Goal: Task Accomplishment & Management: Use online tool/utility

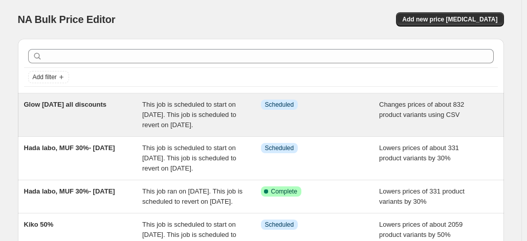
click at [128, 108] on div "Glow [DATE] all discounts" at bounding box center [83, 115] width 119 height 31
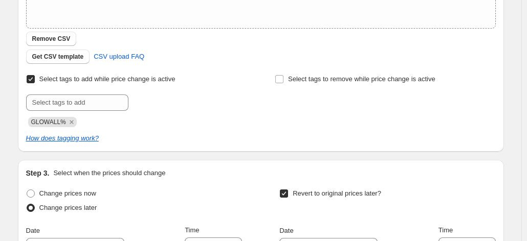
scroll to position [283, 0]
